Goal: Go to known website: Access a specific website the user already knows

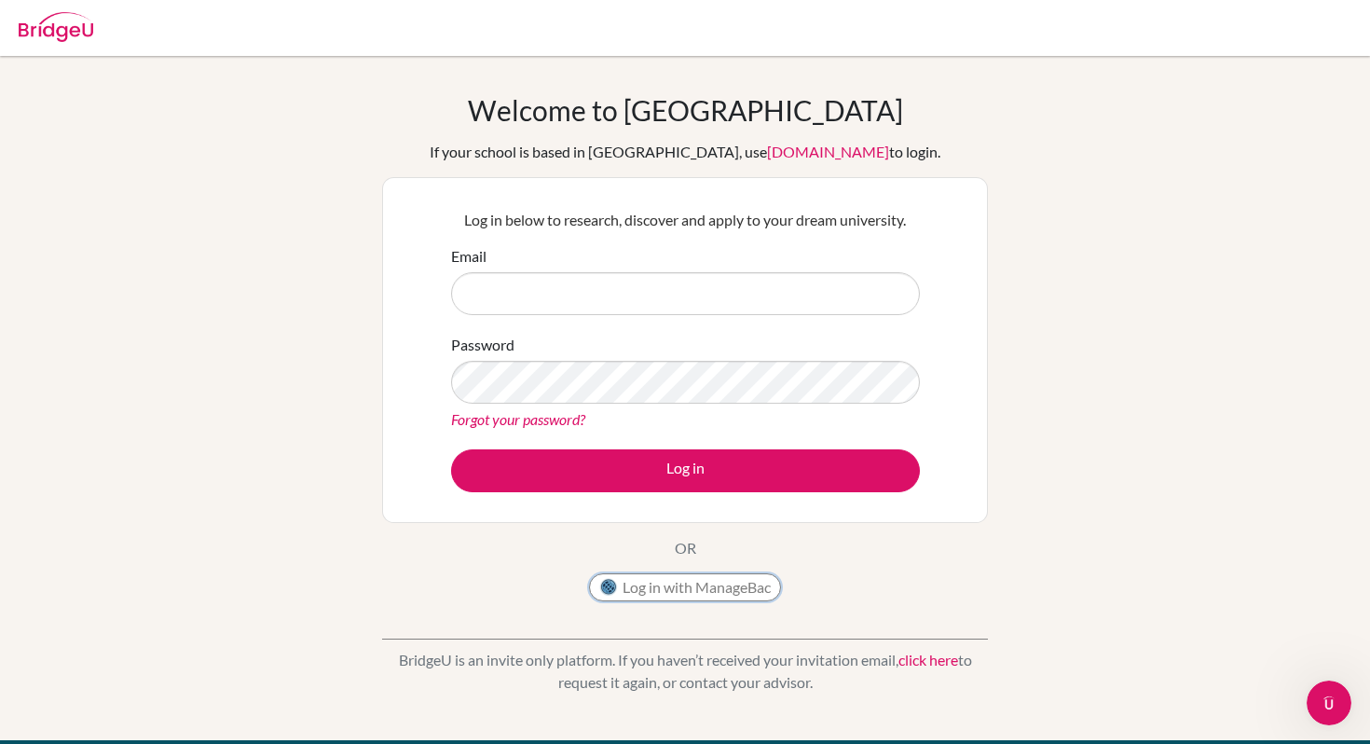
click at [686, 588] on button "Log in with ManageBac" at bounding box center [685, 587] width 192 height 28
type input "[EMAIL_ADDRESS][DOMAIN_NAME]"
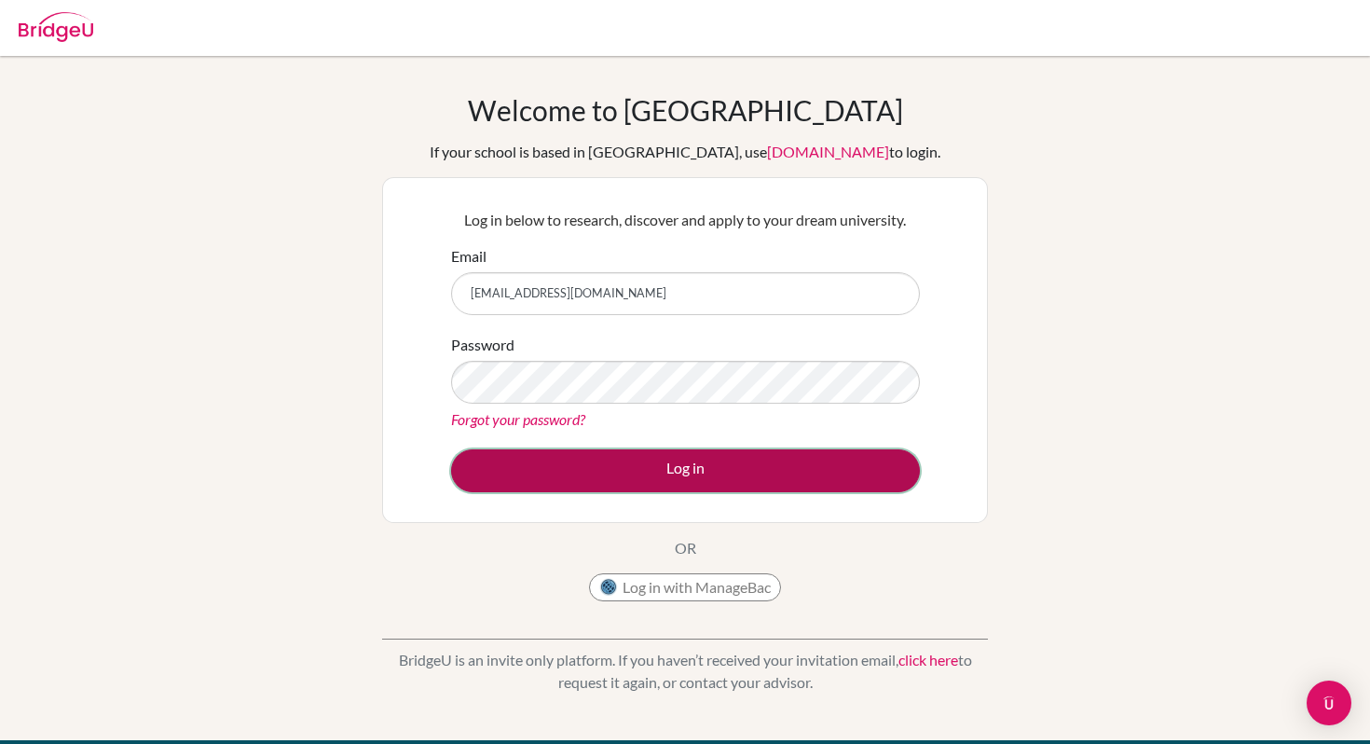
click at [695, 460] on button "Log in" at bounding box center [685, 470] width 469 height 43
